Goal: Task Accomplishment & Management: Manage account settings

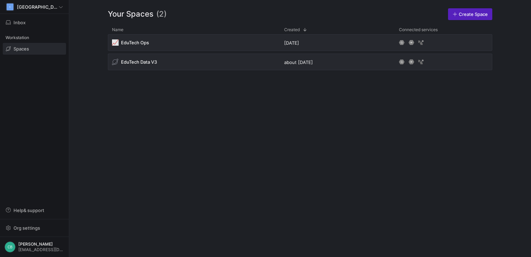
drag, startPoint x: 457, startPoint y: 105, endPoint x: 454, endPoint y: 101, distance: 4.7
click at [457, 102] on div "📈 EduTech Ops [DATE] EduTech Data V3 about [DATE]" at bounding box center [300, 140] width 385 height 212
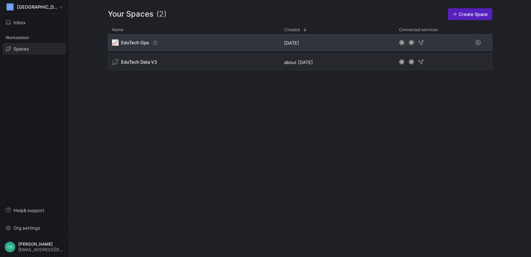
click at [137, 42] on span "EduTech Ops" at bounding box center [135, 43] width 28 height 6
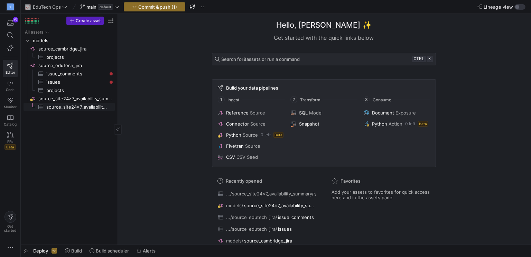
click at [78, 107] on span "source_site24x7_availability_summary​​​​​​​​​" at bounding box center [76, 107] width 61 height 8
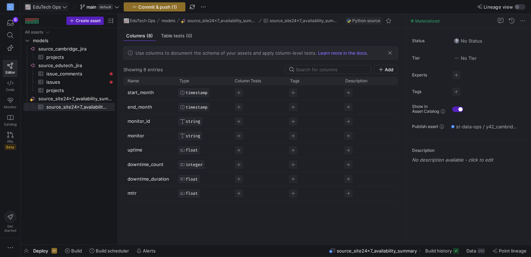
click at [46, 9] on span "EduTech Ops" at bounding box center [47, 7] width 28 height 6
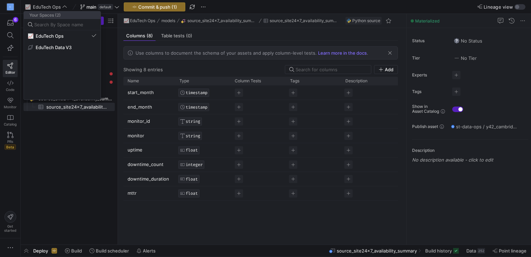
click at [54, 8] on div at bounding box center [265, 128] width 531 height 257
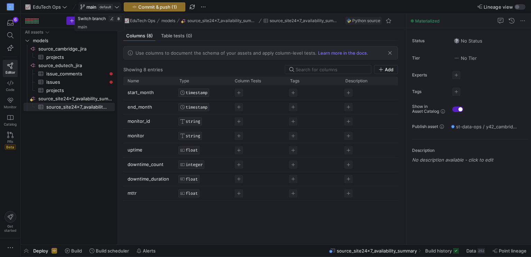
click at [95, 8] on span "main" at bounding box center [91, 7] width 10 height 6
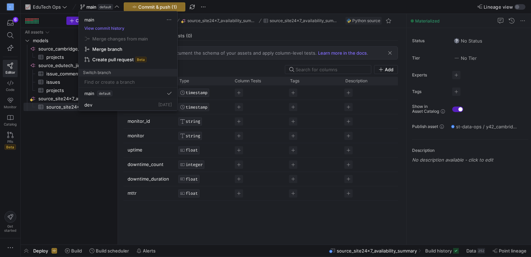
click at [92, 8] on div at bounding box center [265, 128] width 531 height 257
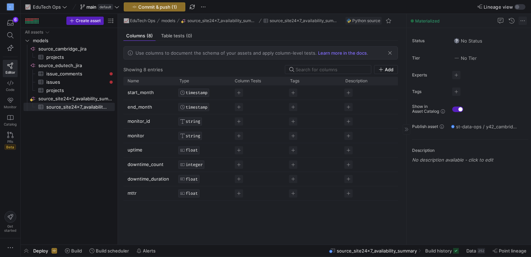
click at [519, 19] on div at bounding box center [510, 21] width 33 height 8
click at [524, 20] on span at bounding box center [523, 21] width 8 height 8
click at [524, 20] on div at bounding box center [265, 128] width 531 height 257
click at [205, 5] on span "button" at bounding box center [203, 7] width 8 height 8
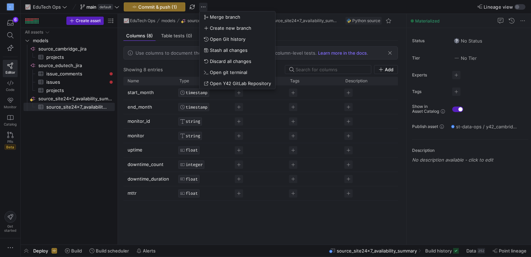
click at [205, 5] on div at bounding box center [265, 128] width 531 height 257
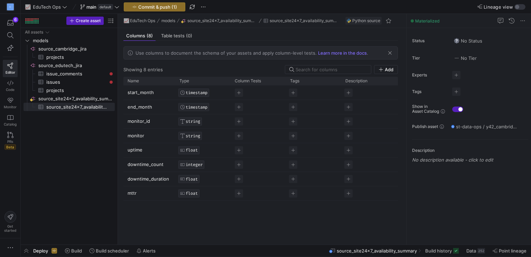
click at [2, 6] on div "C" at bounding box center [10, 7] width 20 height 14
click at [8, 5] on div "C" at bounding box center [10, 6] width 7 height 7
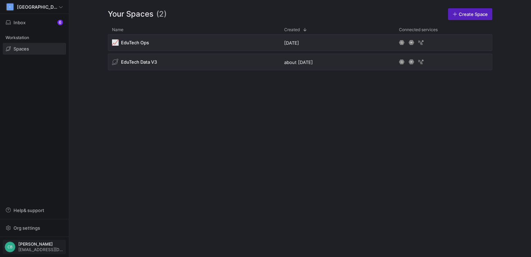
click at [29, 246] on span "[PERSON_NAME]" at bounding box center [41, 244] width 46 height 5
click at [37, 207] on button "User settings" at bounding box center [31, 211] width 56 height 11
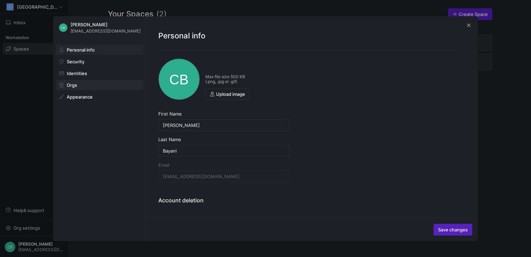
click at [89, 83] on span at bounding box center [99, 85] width 87 height 10
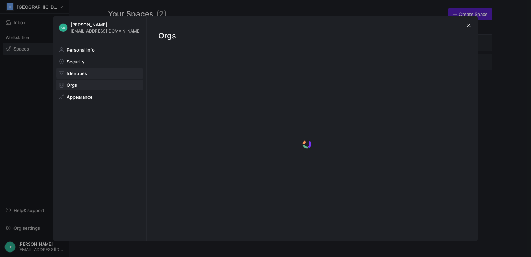
click at [88, 74] on span at bounding box center [99, 74] width 87 height 10
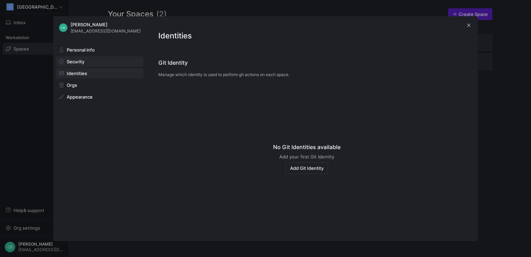
click at [90, 64] on span at bounding box center [99, 62] width 87 height 10
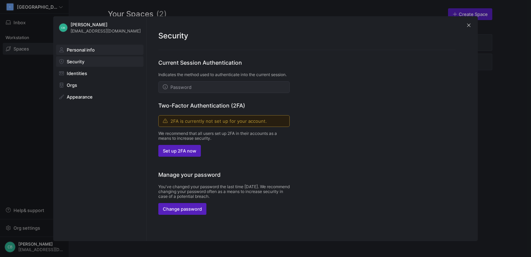
click at [76, 49] on span "Personal info" at bounding box center [81, 50] width 28 height 6
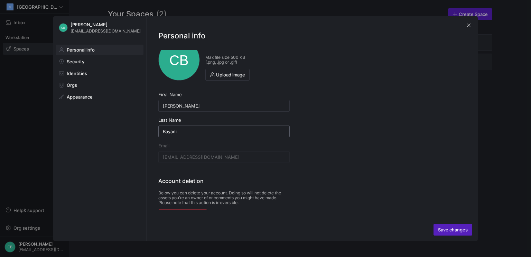
scroll to position [30, 0]
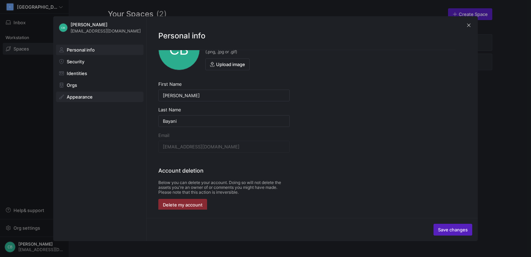
click at [72, 96] on span "Appearance" at bounding box center [80, 97] width 26 height 6
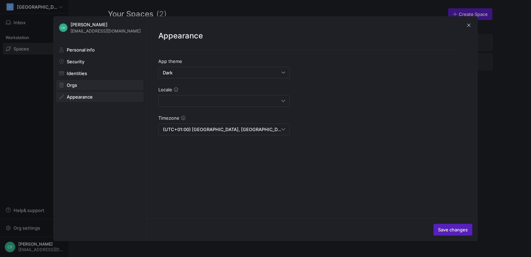
click at [76, 82] on span "Orgs" at bounding box center [72, 85] width 10 height 6
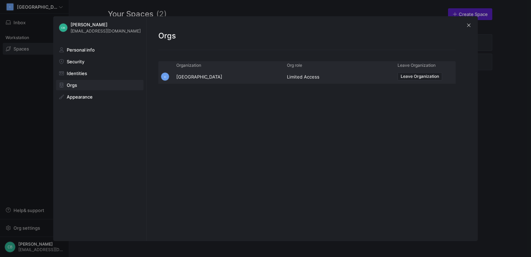
click at [79, 67] on div "Personal info Security Identities Orgs Appearance" at bounding box center [99, 73] width 93 height 69
click at [79, 73] on span "Identities" at bounding box center [77, 74] width 20 height 6
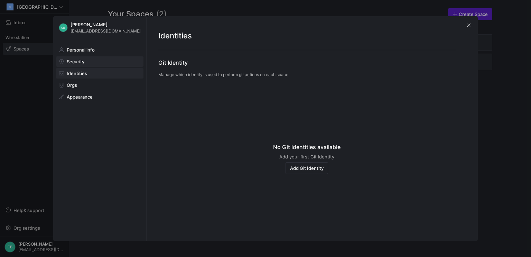
click at [84, 63] on span "Security" at bounding box center [76, 62] width 18 height 6
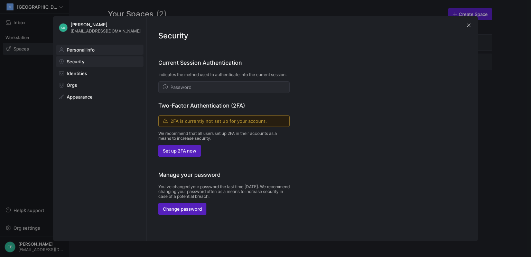
click at [94, 52] on button "Personal info" at bounding box center [100, 50] width 88 height 10
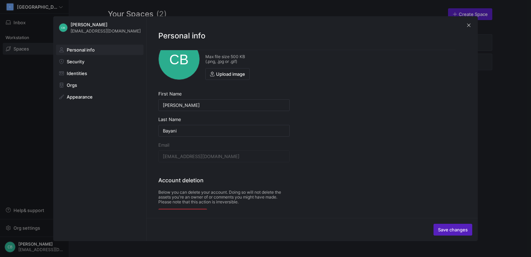
scroll to position [30, 0]
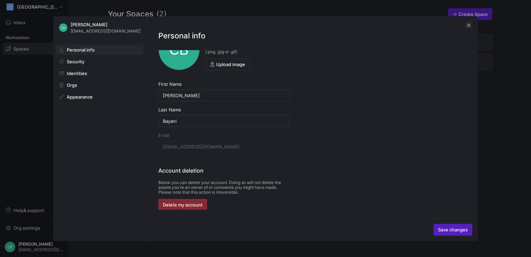
click at [470, 24] on span "button" at bounding box center [469, 25] width 7 height 7
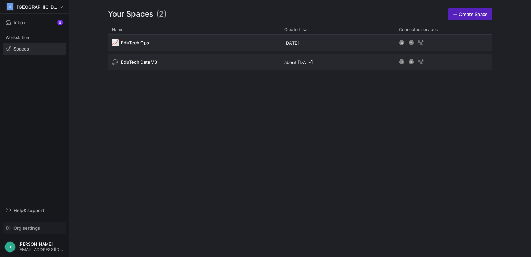
click at [32, 226] on span "Org settings" at bounding box center [26, 228] width 27 height 6
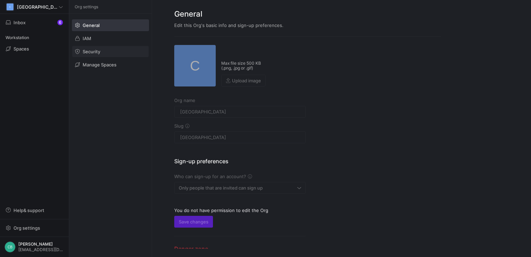
click at [99, 50] on span "Security" at bounding box center [92, 52] width 18 height 6
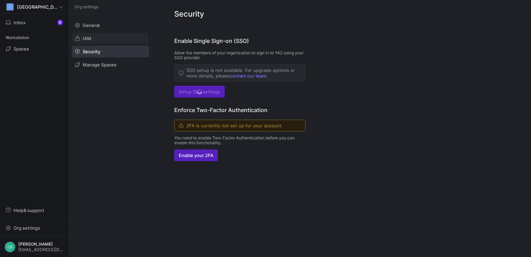
click at [102, 41] on span at bounding box center [110, 38] width 76 height 11
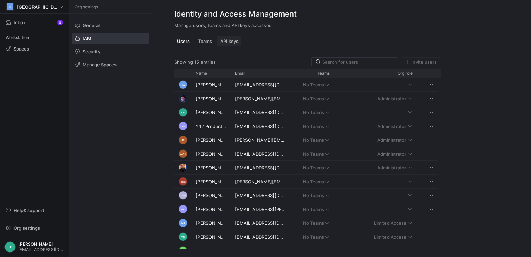
click at [228, 41] on span "API keys" at bounding box center [229, 41] width 18 height 4
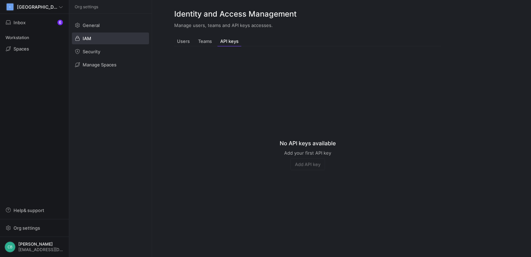
click at [302, 164] on div "Add API key" at bounding box center [308, 164] width 35 height 12
click at [208, 37] on div "Teams" at bounding box center [204, 41] width 19 height 10
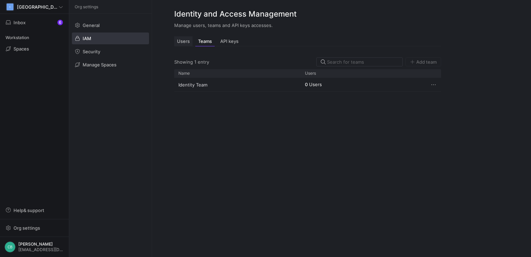
click at [184, 40] on span "Users" at bounding box center [183, 41] width 13 height 4
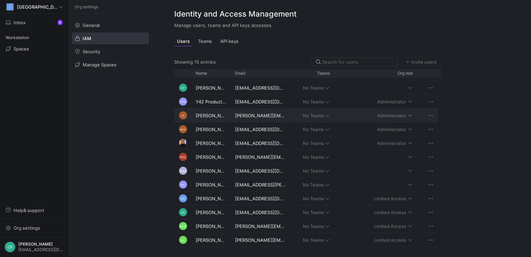
scroll to position [36, 0]
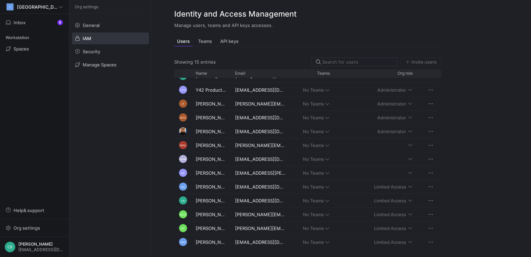
click at [476, 86] on y42-org-settings-iam "Identity and Access Management Manage users, teams and API keys accesses. Users…" at bounding box center [341, 128] width 379 height 257
click at [406, 201] on mat-form-field "Limited Access" at bounding box center [381, 200] width 71 height 11
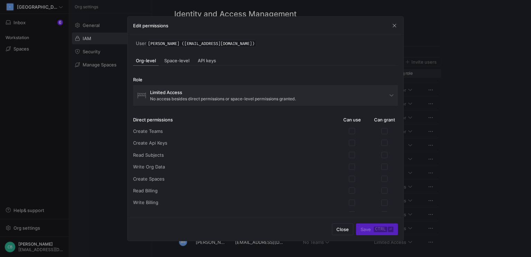
scroll to position [31, 0]
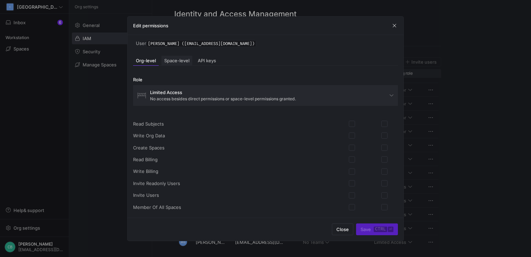
click at [174, 58] on span "Space-level" at bounding box center [176, 60] width 25 height 4
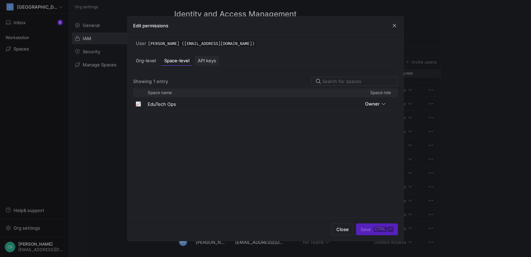
click at [212, 57] on div "API keys" at bounding box center [207, 61] width 24 height 10
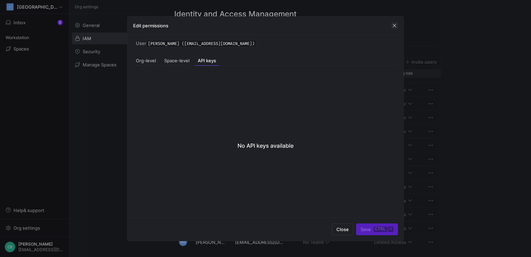
click at [394, 22] on span "button" at bounding box center [394, 25] width 7 height 7
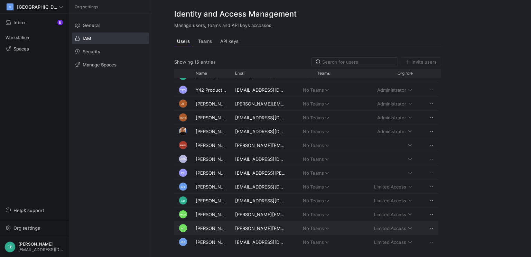
click at [326, 230] on mat-form-field "No Teams" at bounding box center [313, 228] width 39 height 11
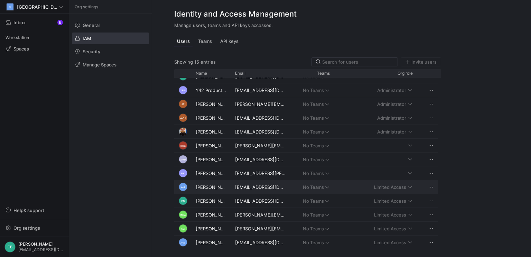
scroll to position [36, 0]
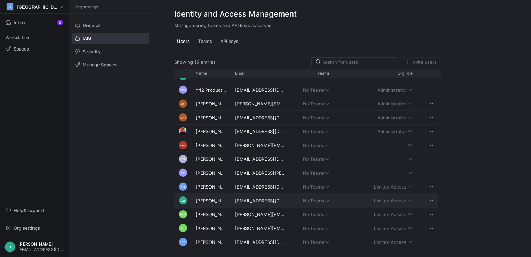
click at [395, 204] on mat-form-field "Limited Access" at bounding box center [381, 200] width 71 height 11
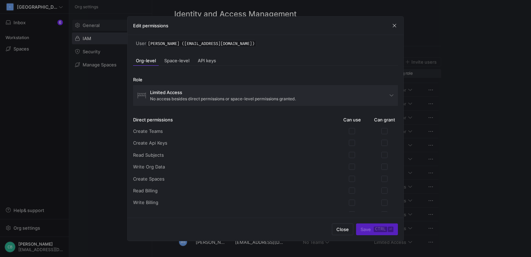
click at [84, 28] on div at bounding box center [265, 128] width 531 height 257
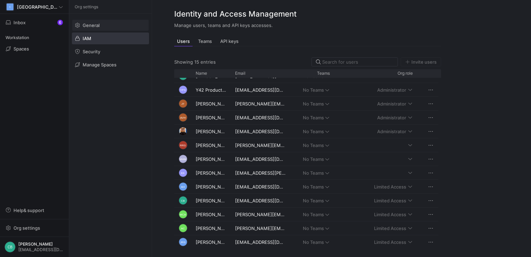
click at [88, 25] on span "General" at bounding box center [91, 25] width 17 height 6
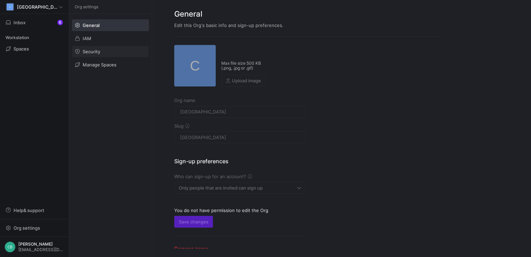
click at [93, 54] on span "Security" at bounding box center [92, 52] width 18 height 6
